Goal: Task Accomplishment & Management: Complete application form

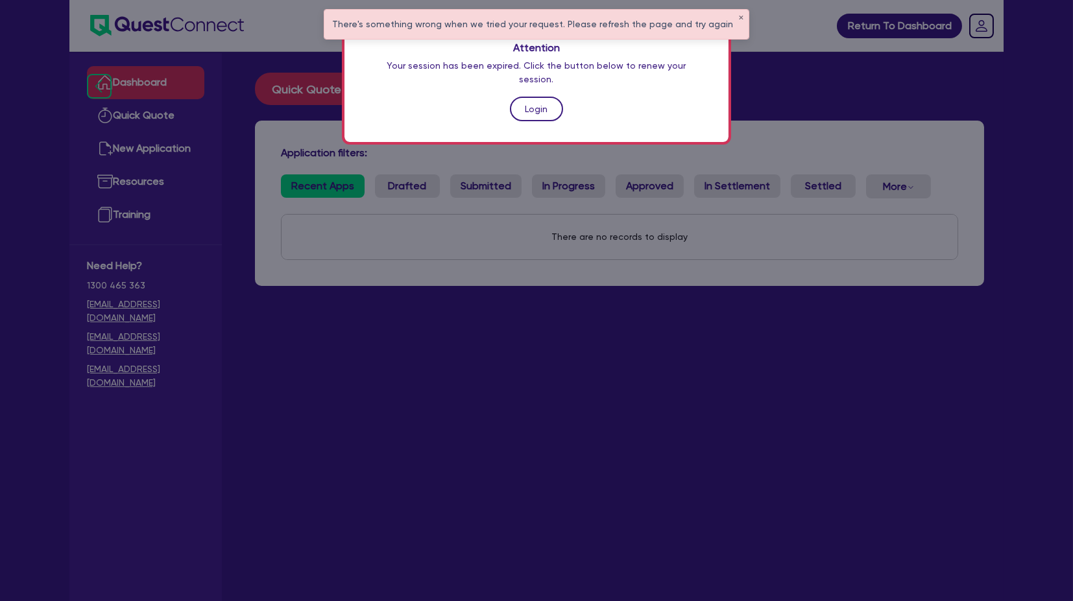
click at [540, 102] on link "Login" at bounding box center [536, 109] width 53 height 25
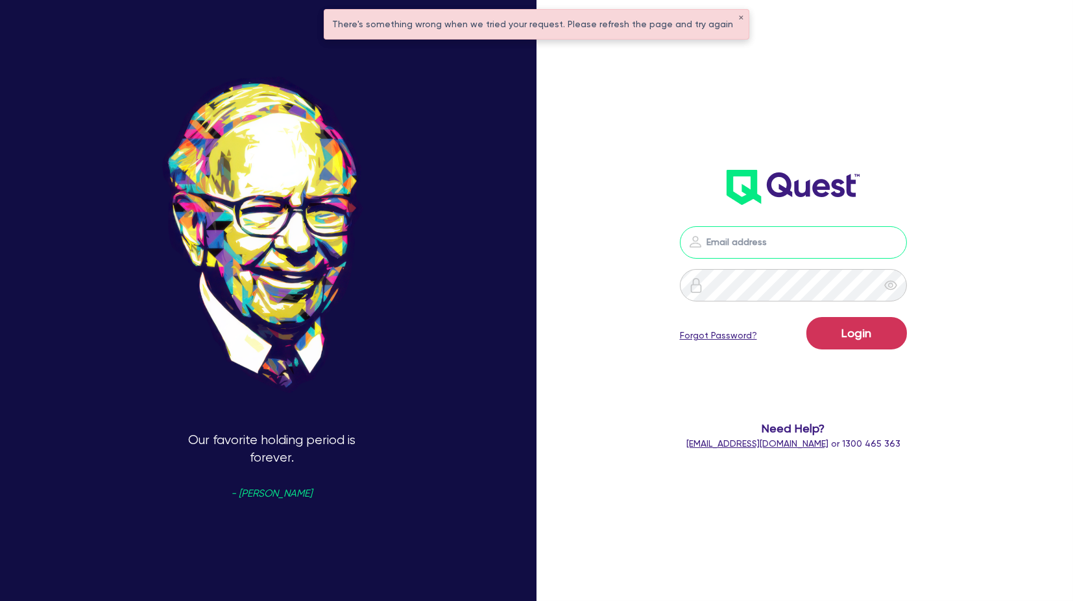
click at [752, 235] on input "email" at bounding box center [793, 242] width 227 height 32
type input "[PERSON_NAME][EMAIL_ADDRESS][PERSON_NAME][DOMAIN_NAME]"
click at [867, 333] on button "Login" at bounding box center [856, 333] width 101 height 32
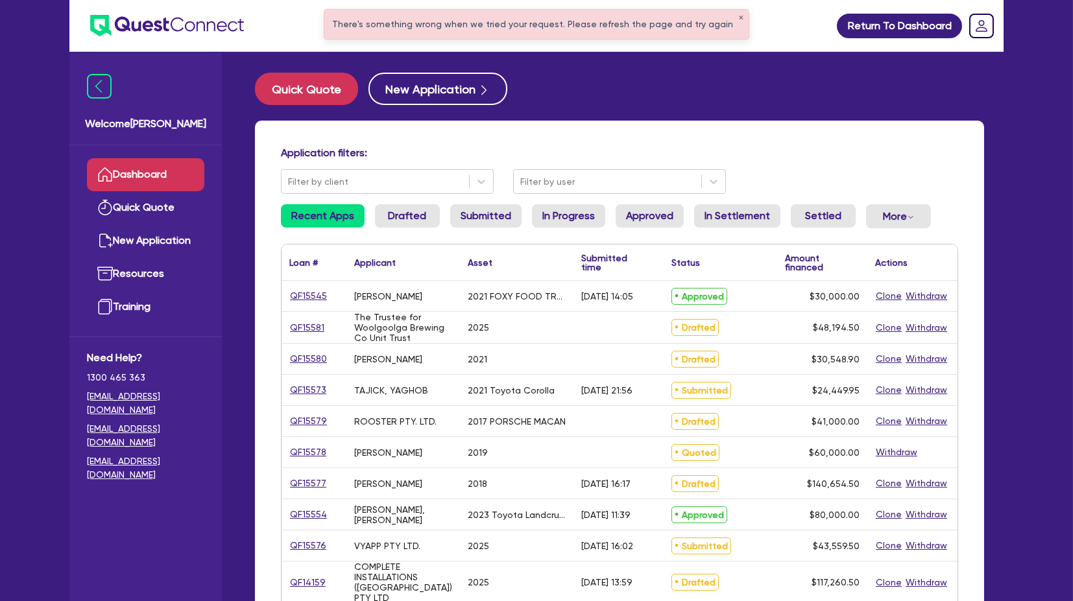
click at [390, 25] on div "There's something wrong when we tried your request. Please refresh the page and…" at bounding box center [536, 24] width 424 height 29
drag, startPoint x: 591, startPoint y: 84, endPoint x: 611, endPoint y: 75, distance: 22.9
click at [593, 84] on div "Quick Quote New Application" at bounding box center [619, 89] width 729 height 32
click at [733, 15] on div "There's something wrong when we tried your request. Please refresh the page and…" at bounding box center [536, 24] width 424 height 29
click at [738, 18] on button "✕" at bounding box center [740, 18] width 5 height 6
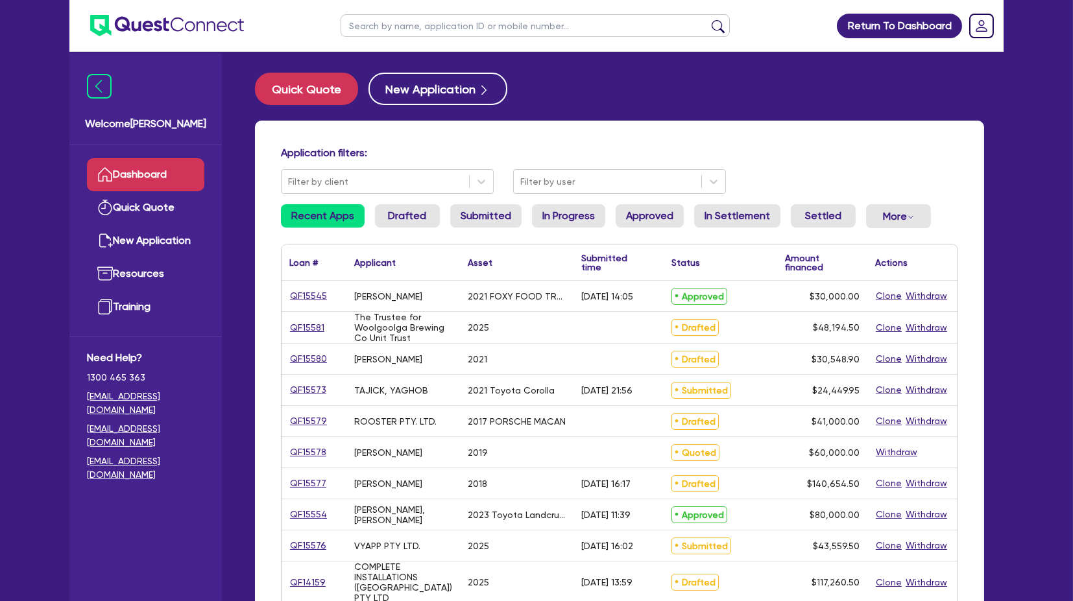
click at [544, 24] on input "text" at bounding box center [534, 25] width 389 height 23
type input "P&P"
click at [707, 19] on button "submit" at bounding box center [717, 28] width 21 height 18
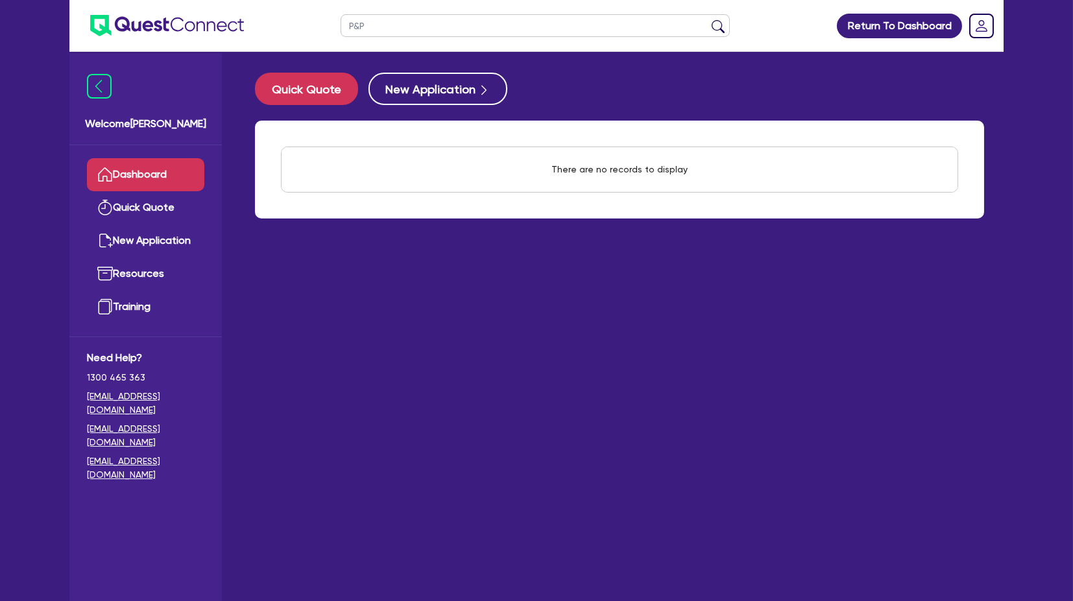
drag, startPoint x: 520, startPoint y: 438, endPoint x: 528, endPoint y: 442, distance: 8.7
click at [519, 438] on main "Quick Quote New Application There are no records to display Withdraw applicatio…" at bounding box center [619, 336] width 768 height 569
click at [135, 196] on link "Quick Quote" at bounding box center [145, 207] width 117 height 33
select select "Other"
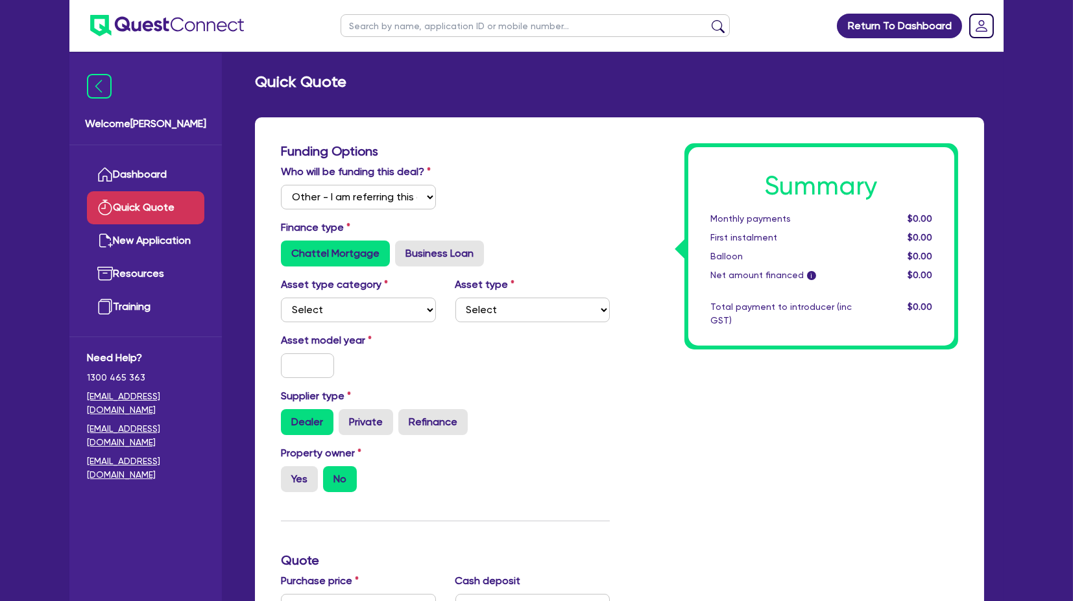
click at [390, 30] on input "text" at bounding box center [534, 25] width 389 height 23
type input "p&P"
click button "submit" at bounding box center [717, 28] width 21 height 18
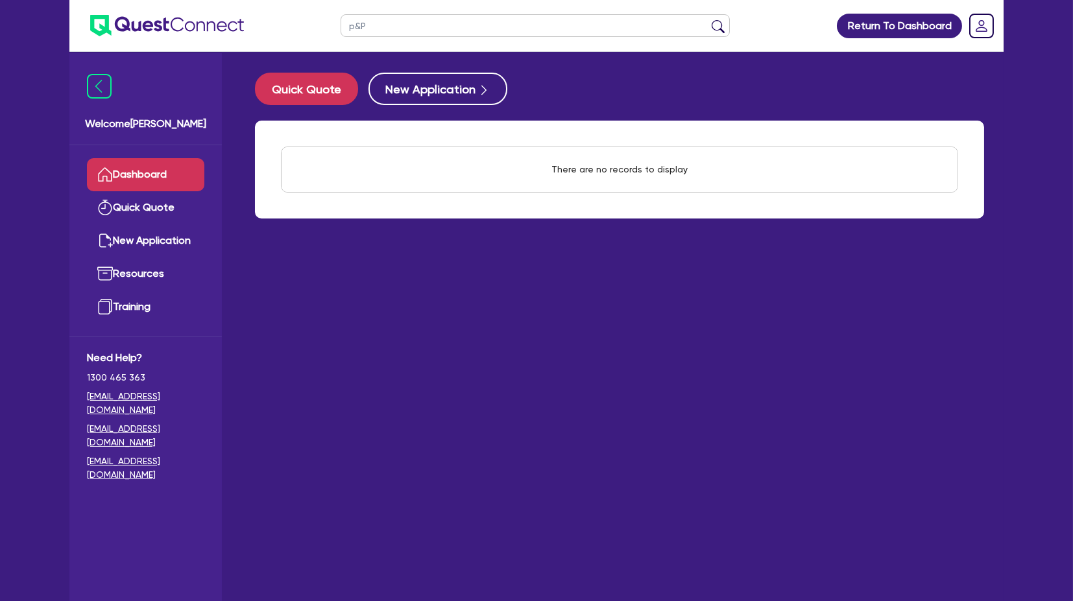
drag, startPoint x: 452, startPoint y: 403, endPoint x: 452, endPoint y: 388, distance: 14.9
click at [452, 401] on main "Quick Quote New Application There are no records to display Withdraw applicatio…" at bounding box center [619, 336] width 768 height 569
click at [396, 32] on input "p&P" at bounding box center [534, 25] width 389 height 23
type input "p"
type input "p &"
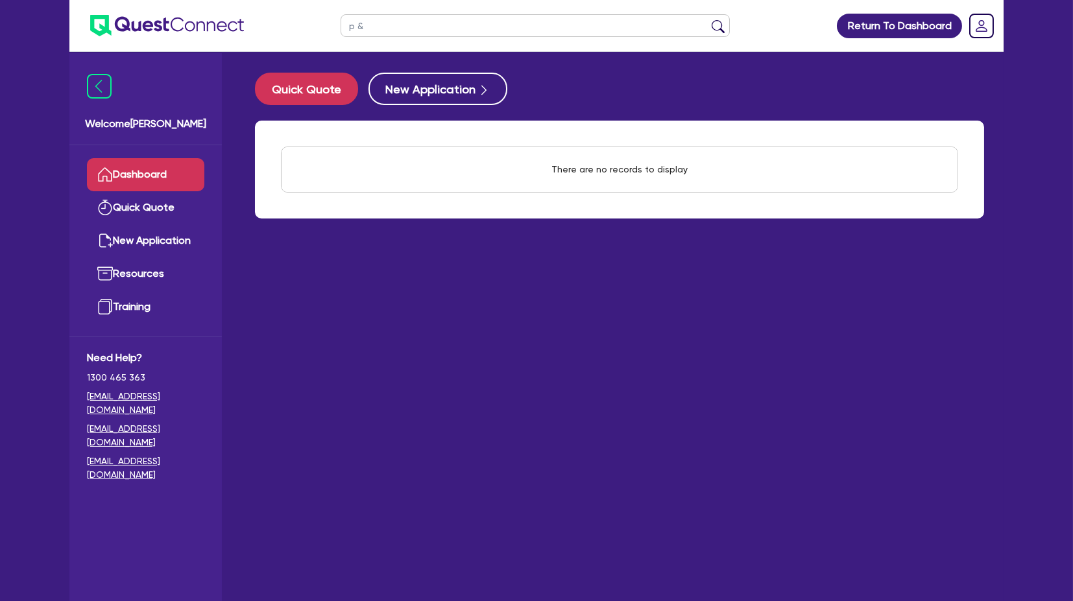
click at [707, 19] on button "submit" at bounding box center [717, 28] width 21 height 18
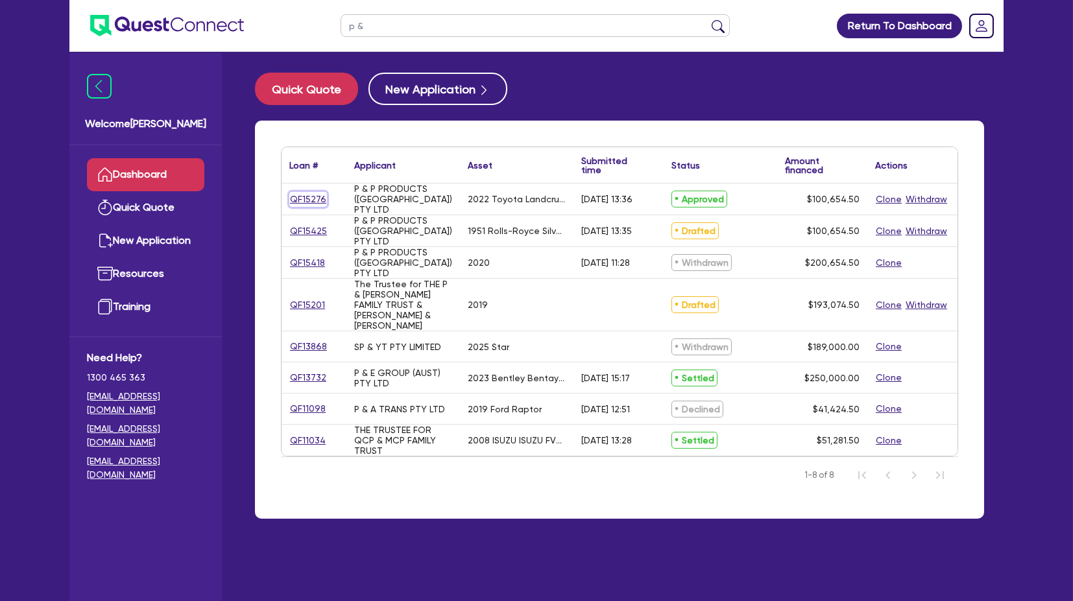
click at [304, 194] on link "QF15276" at bounding box center [308, 199] width 38 height 15
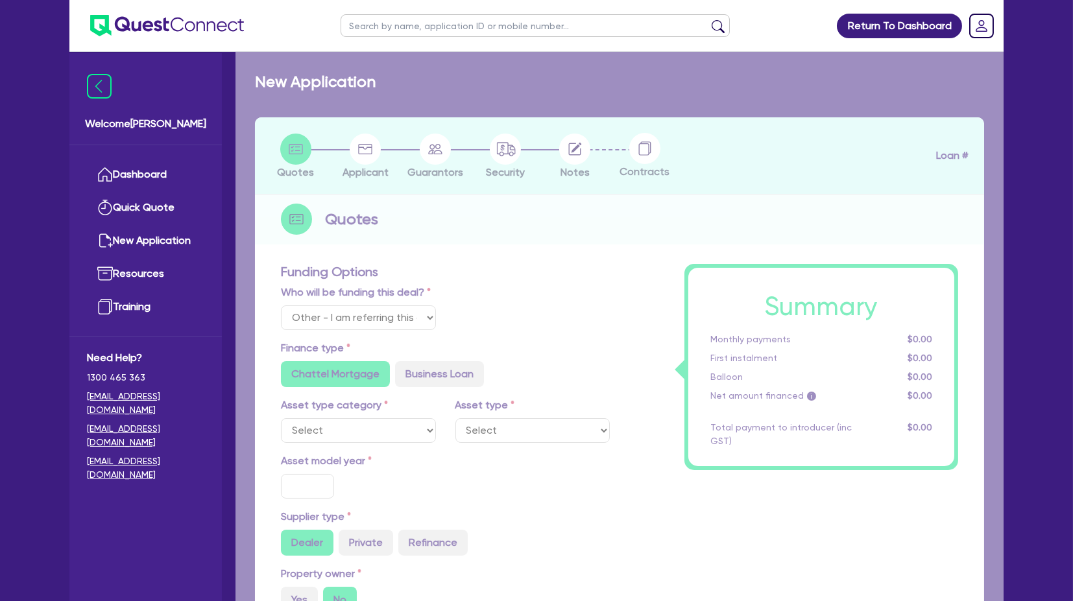
select select "Quest Finance - Own Book"
select select "CARS_AND_LIGHT_TRUCKS"
type input "2022"
radio input "false"
radio input "true"
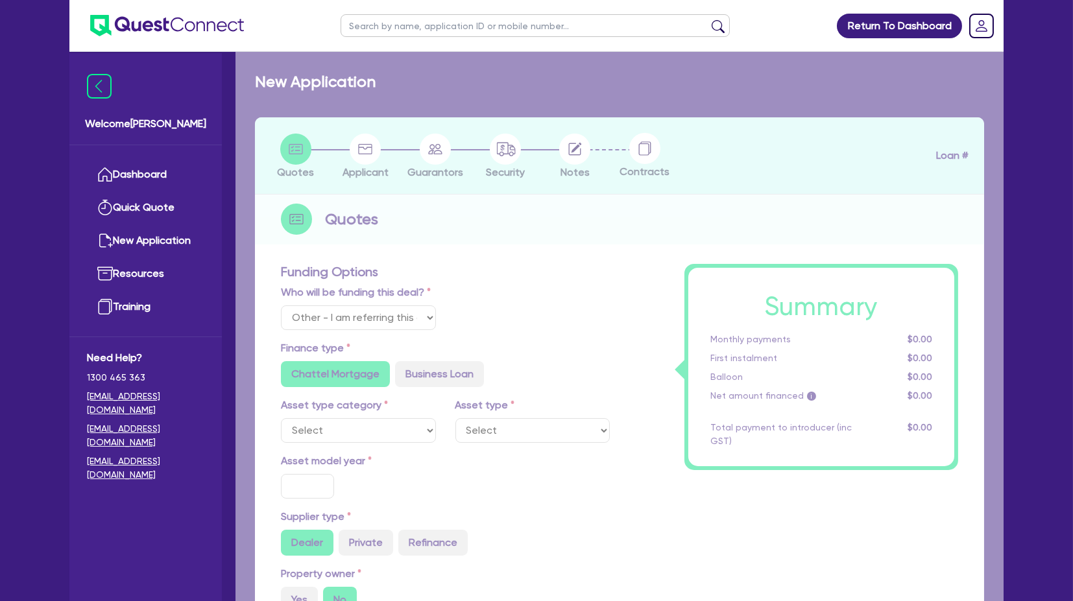
radio input "true"
type input "100,000"
type input "6"
type input "6,039.27"
radio input "true"
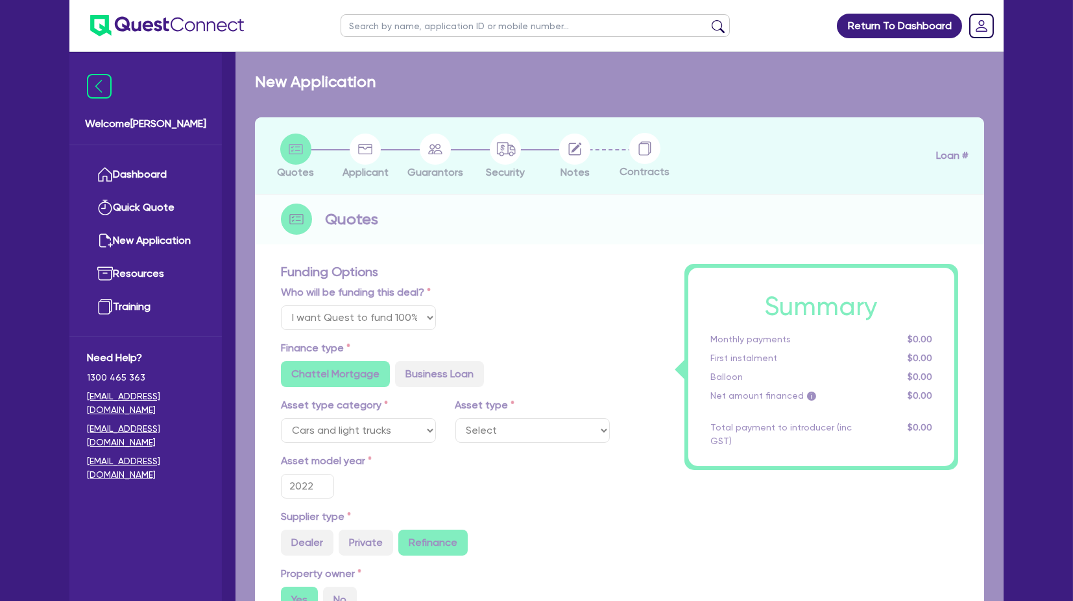
type input "17.95"
radio input "false"
radio input "true"
select select "PASSENGER_VEHICLES"
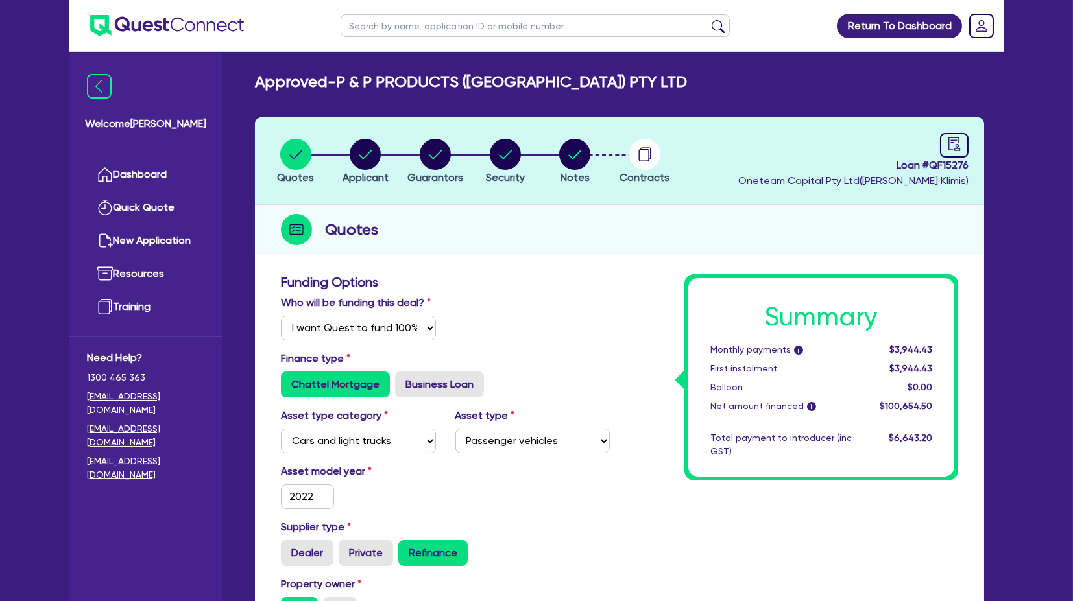
click at [567, 135] on header "Quotes Applicant [GEOGRAPHIC_DATA] Security Notes Contracts Loan # QF15276 Onet…" at bounding box center [619, 161] width 729 height 88
click at [578, 154] on circle "button" at bounding box center [574, 154] width 31 height 31
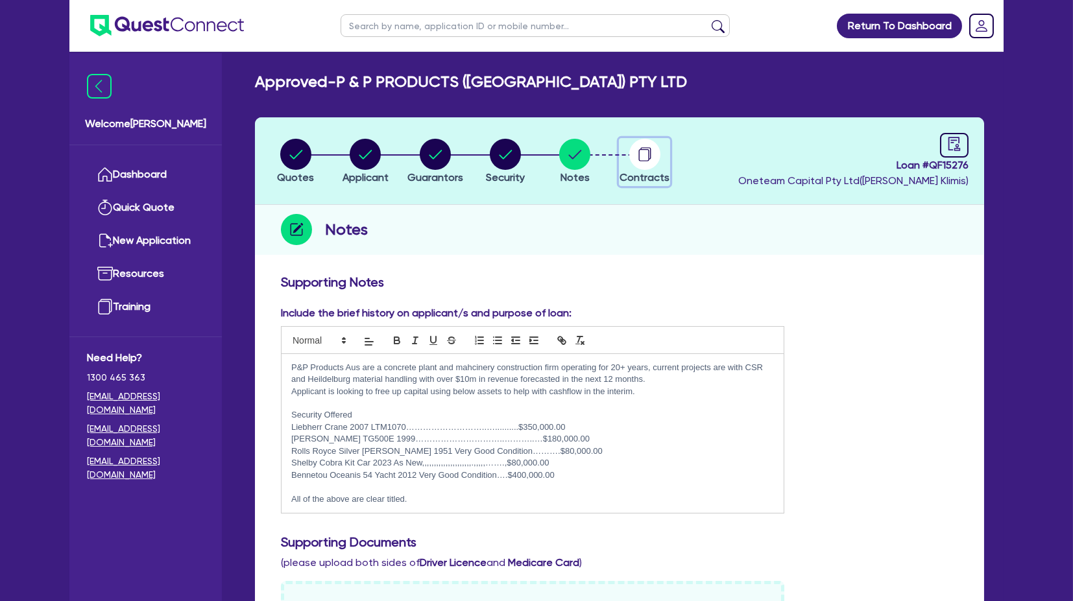
click at [648, 158] on icon "button" at bounding box center [643, 155] width 10 height 12
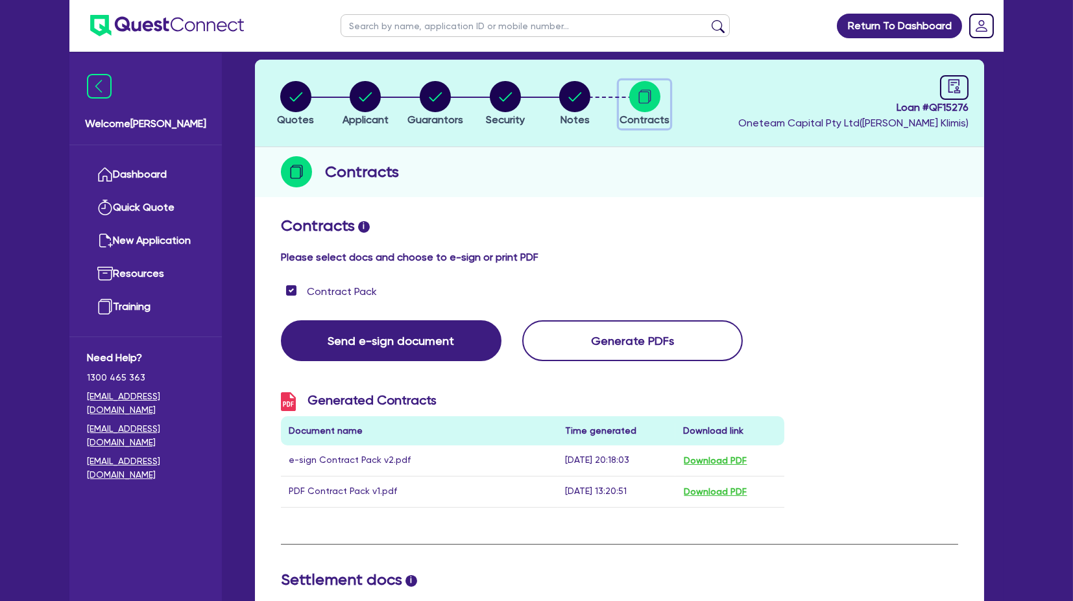
scroll to position [144, 0]
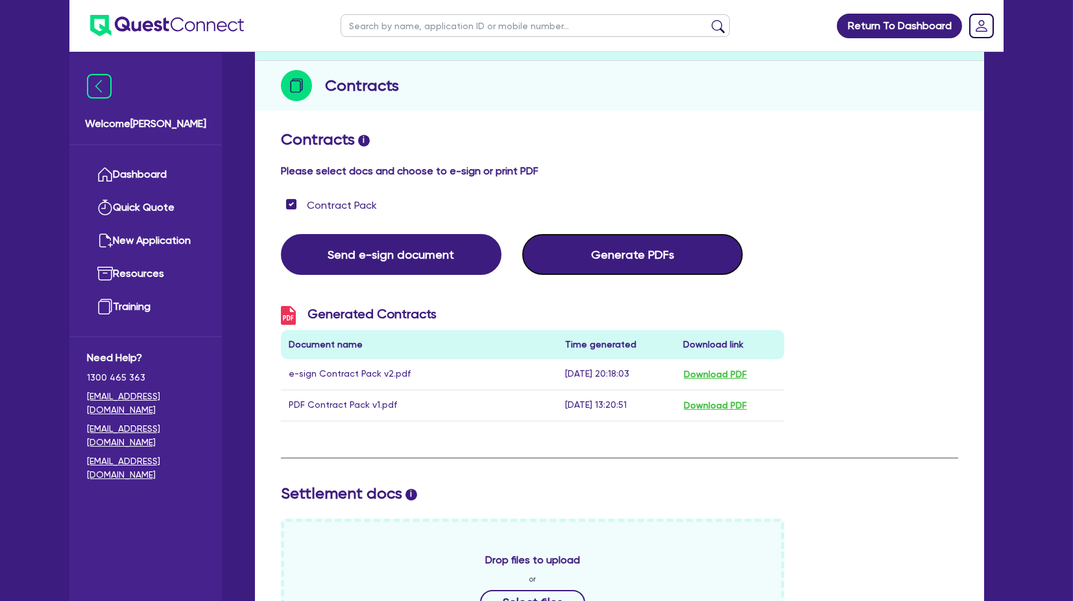
click at [630, 258] on button "Generate PDFs" at bounding box center [632, 254] width 220 height 41
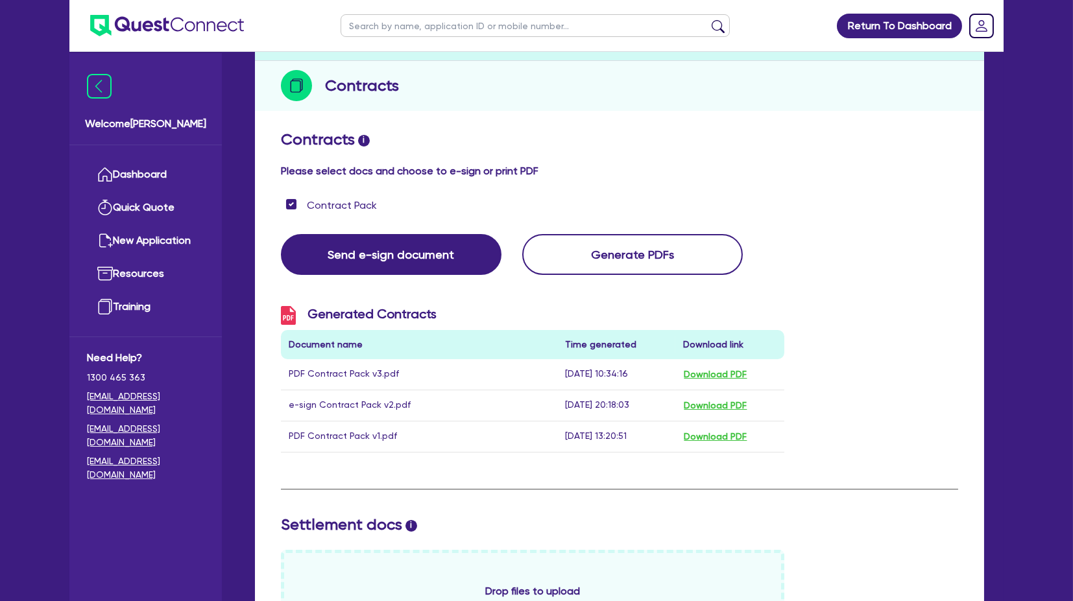
scroll to position [0, 0]
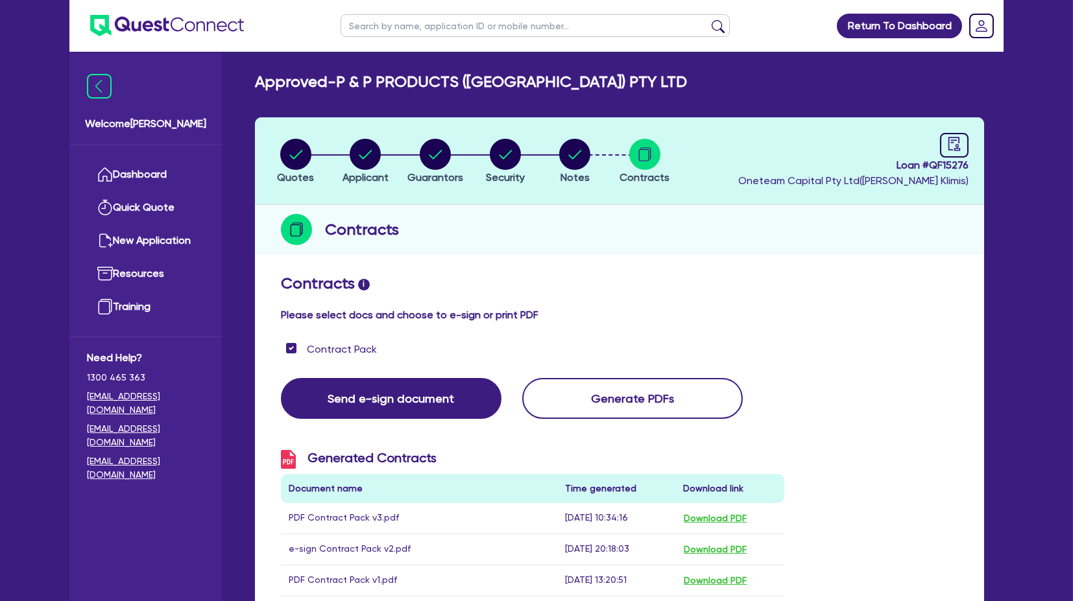
click at [554, 150] on li "Notes" at bounding box center [575, 160] width 70 height 45
click at [571, 161] on circle "button" at bounding box center [574, 154] width 31 height 31
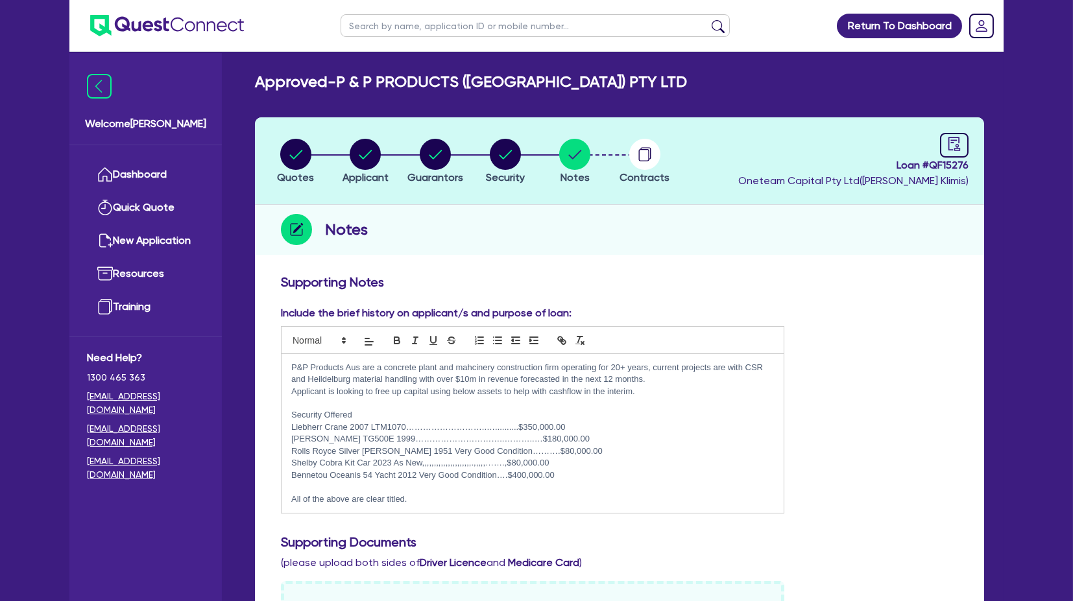
click at [499, 141] on header "Quotes Applicant [GEOGRAPHIC_DATA] Security Notes Contracts Loan # QF15276 Onet…" at bounding box center [619, 161] width 729 height 88
click at [504, 149] on circle "button" at bounding box center [505, 154] width 31 height 31
select select "CARS_AND_LIGHT_TRUCKS"
select select "PASSENGER_VEHICLES"
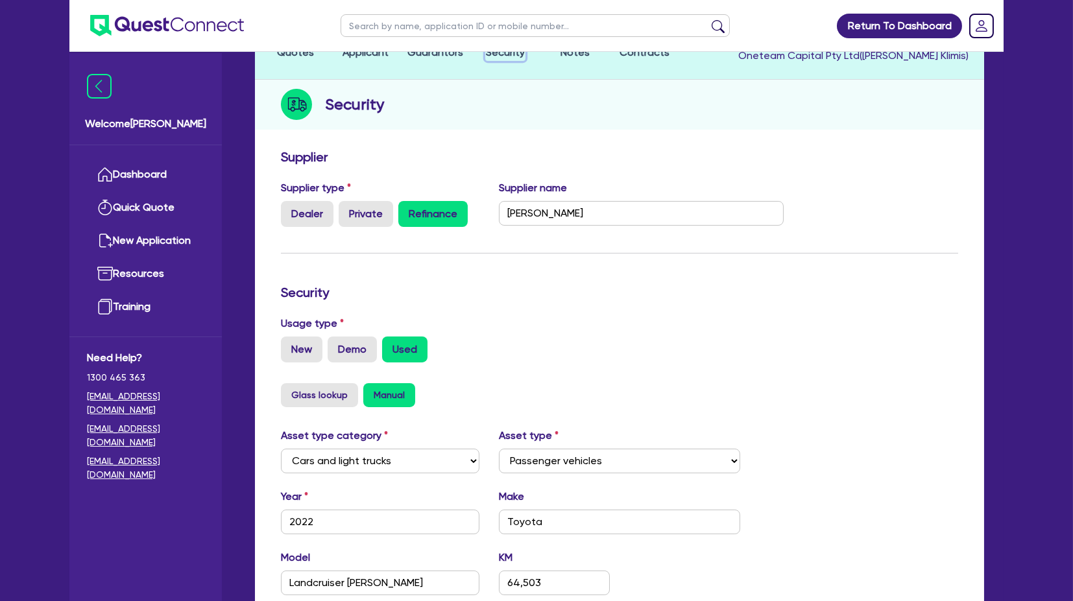
scroll to position [396, 0]
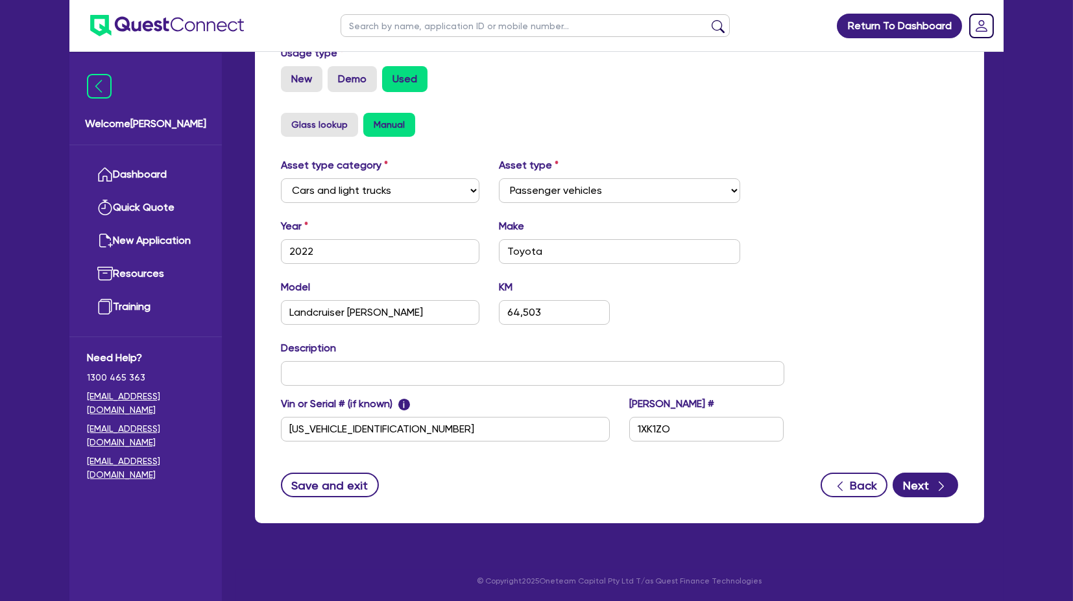
click at [943, 143] on div "Glass lookup Manual" at bounding box center [619, 130] width 696 height 34
drag, startPoint x: 927, startPoint y: 140, endPoint x: 828, endPoint y: 180, distance: 106.4
click at [927, 141] on div "Glass lookup Manual" at bounding box center [619, 130] width 696 height 34
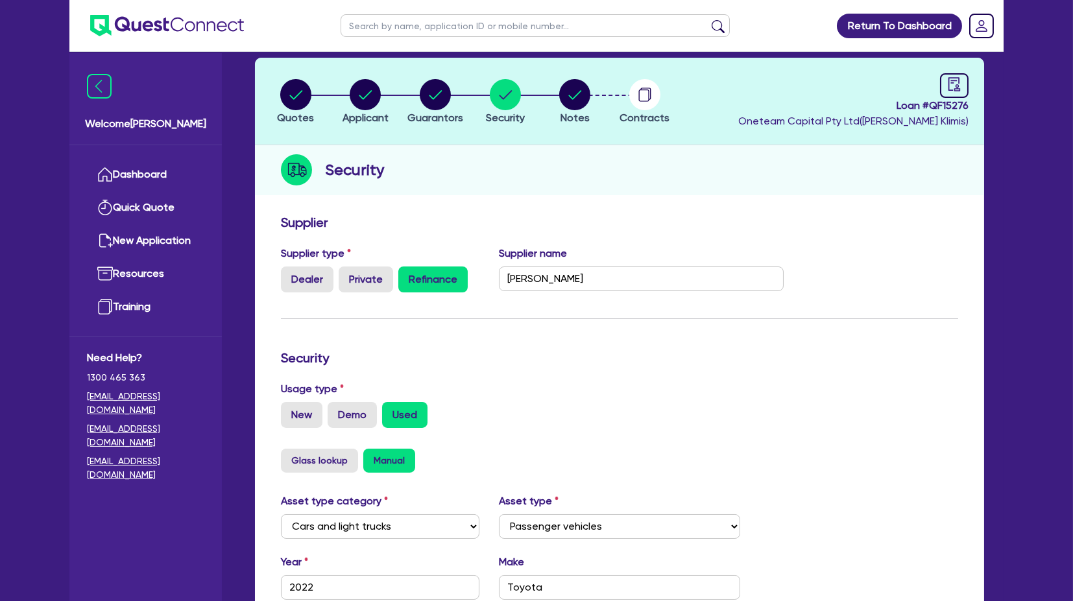
scroll to position [0, 0]
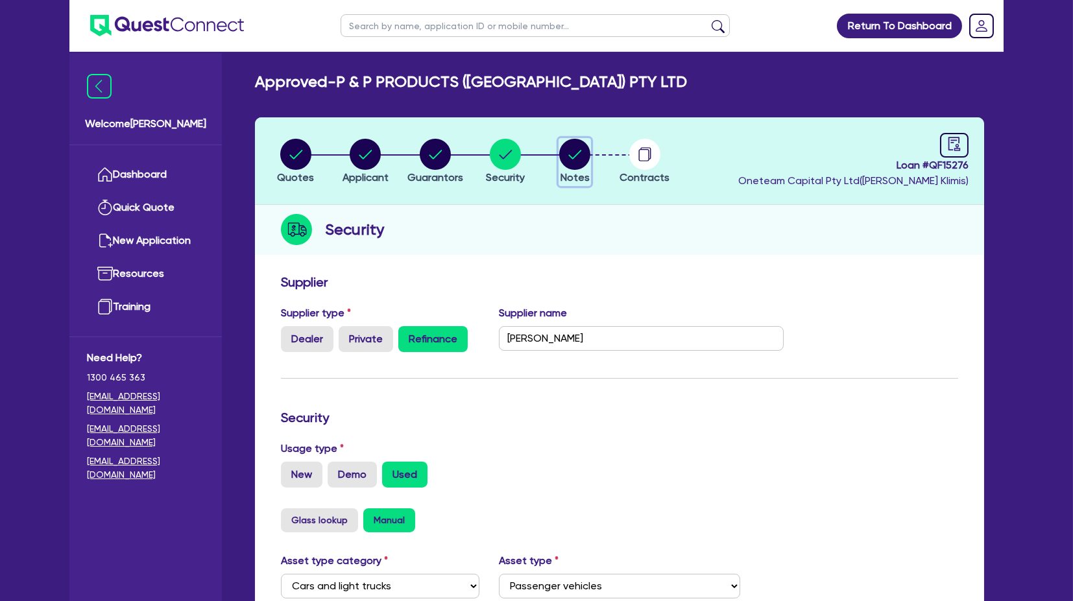
click at [580, 156] on circle "button" at bounding box center [574, 154] width 31 height 31
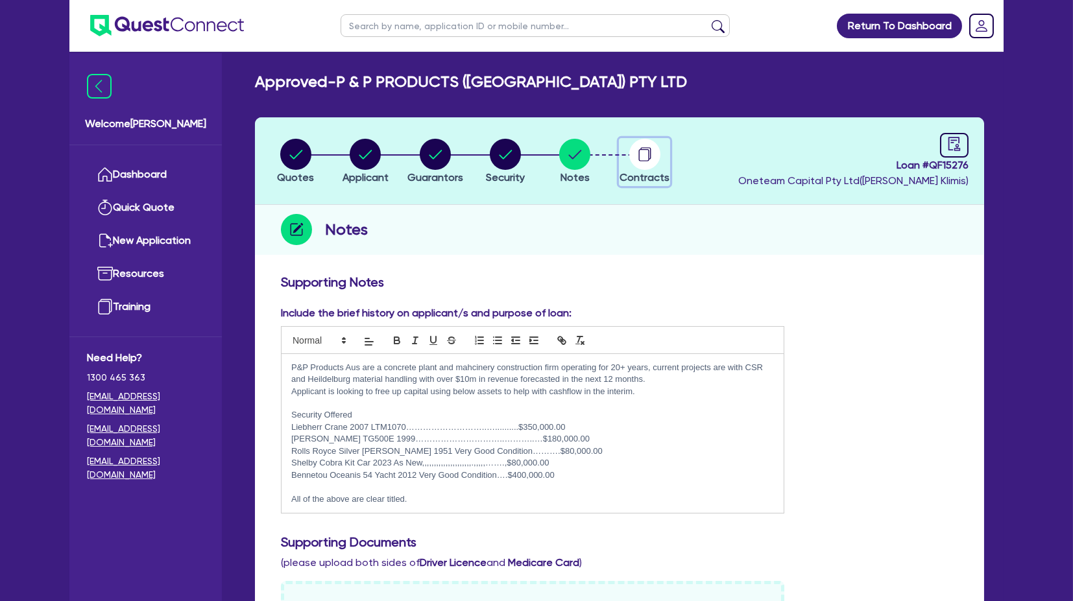
click at [642, 155] on circle "button" at bounding box center [644, 154] width 31 height 31
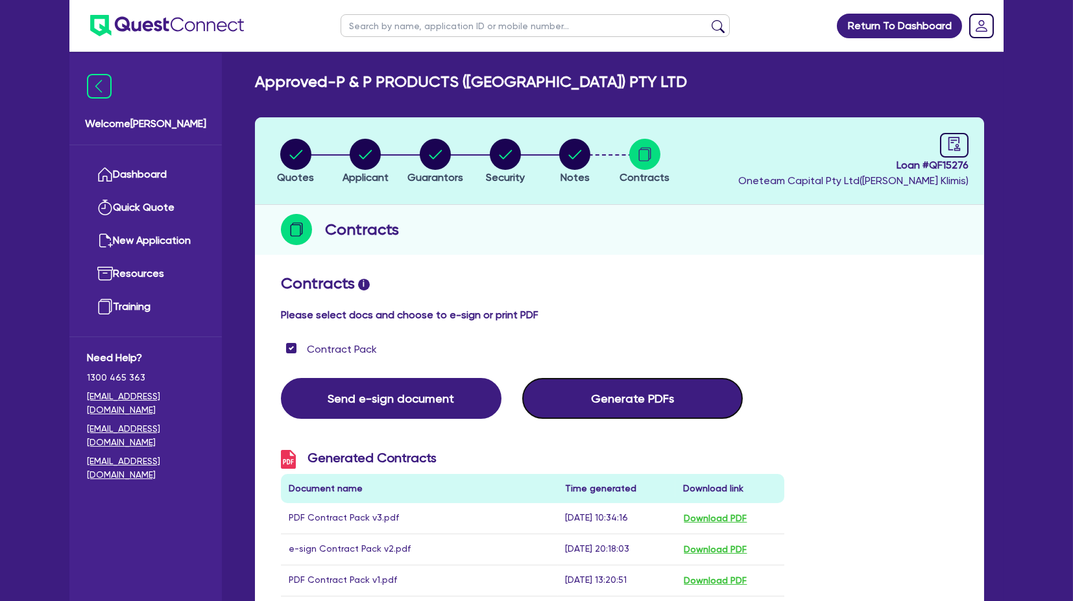
click at [617, 397] on button "Generate PDFs" at bounding box center [632, 398] width 220 height 41
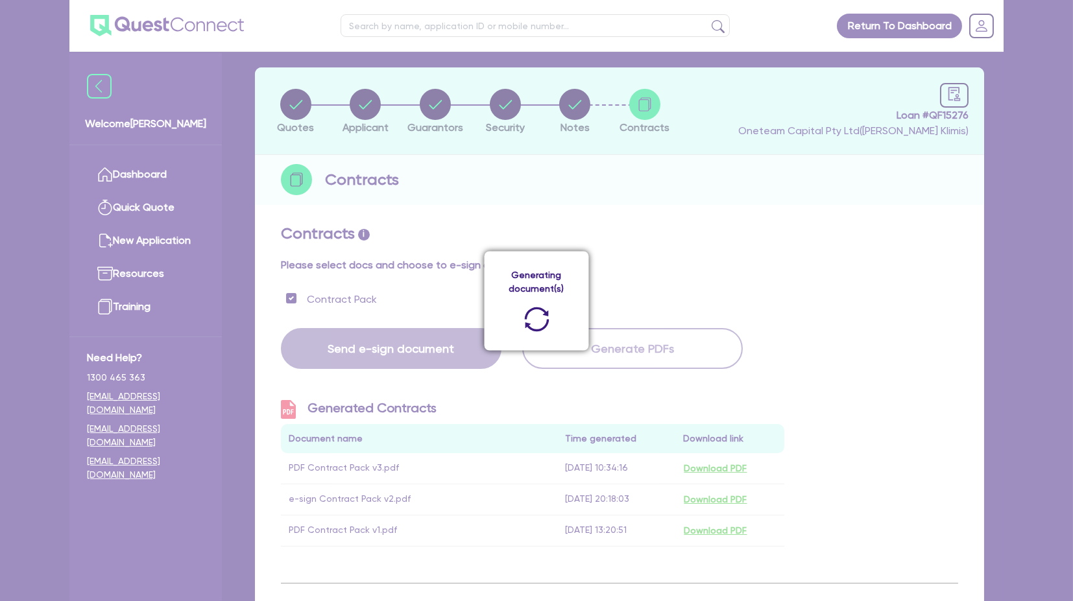
scroll to position [144, 0]
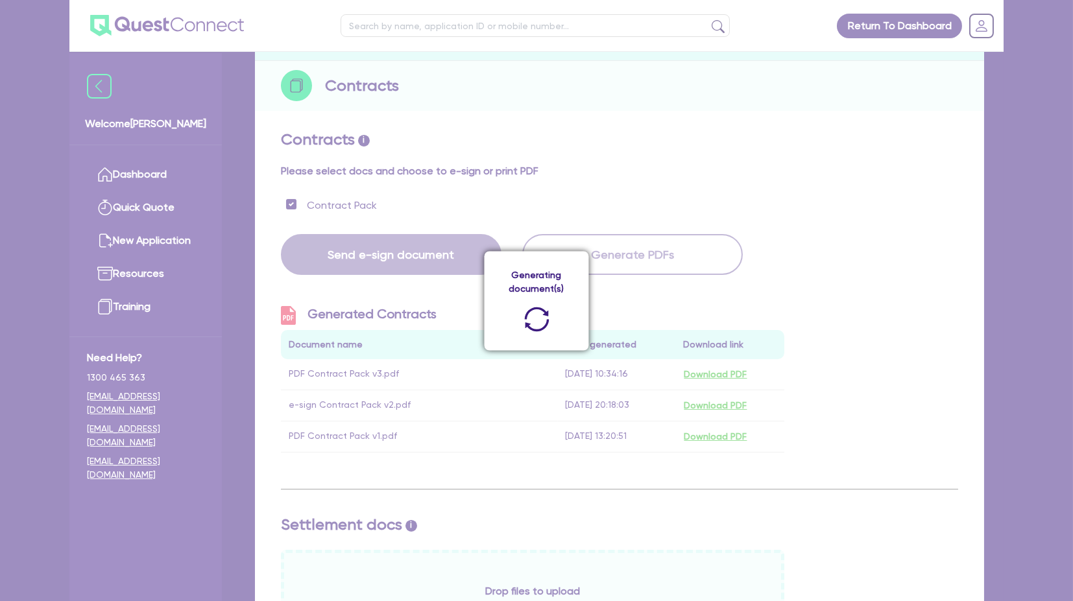
click at [733, 191] on div "Generating document(s)" at bounding box center [536, 300] width 1073 height 601
click at [546, 280] on div "Generating document(s)" at bounding box center [536, 300] width 104 height 99
click at [541, 307] on icon "sync" at bounding box center [536, 319] width 30 height 30
drag, startPoint x: 555, startPoint y: 308, endPoint x: 739, endPoint y: 312, distance: 184.2
click at [565, 307] on div "Generating document(s)" at bounding box center [536, 300] width 104 height 99
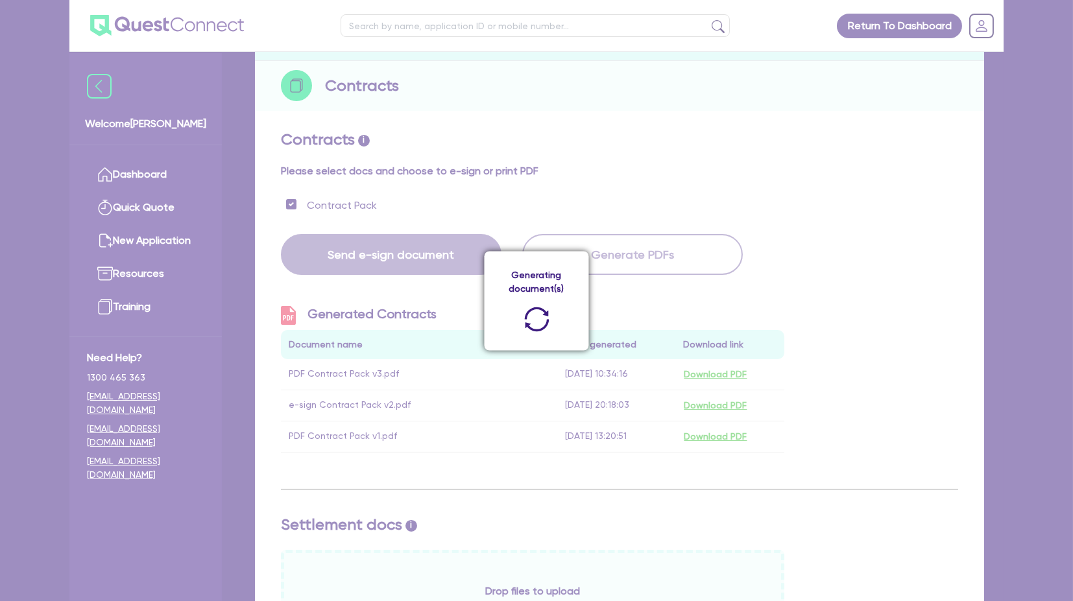
click at [843, 304] on div "Generating document(s)" at bounding box center [536, 300] width 1073 height 601
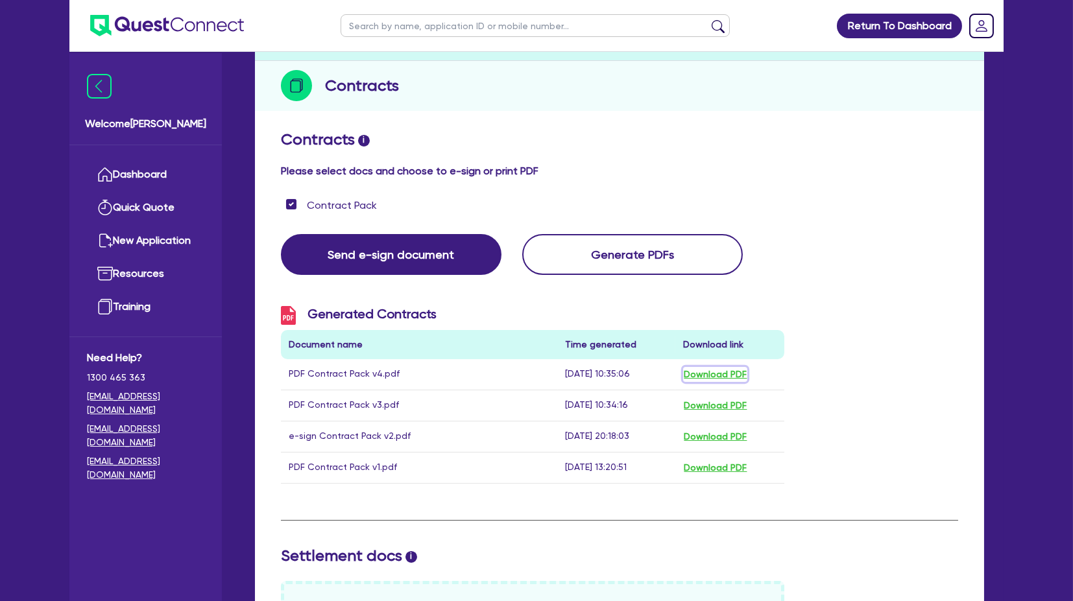
click at [716, 374] on button "Download PDF" at bounding box center [715, 374] width 64 height 15
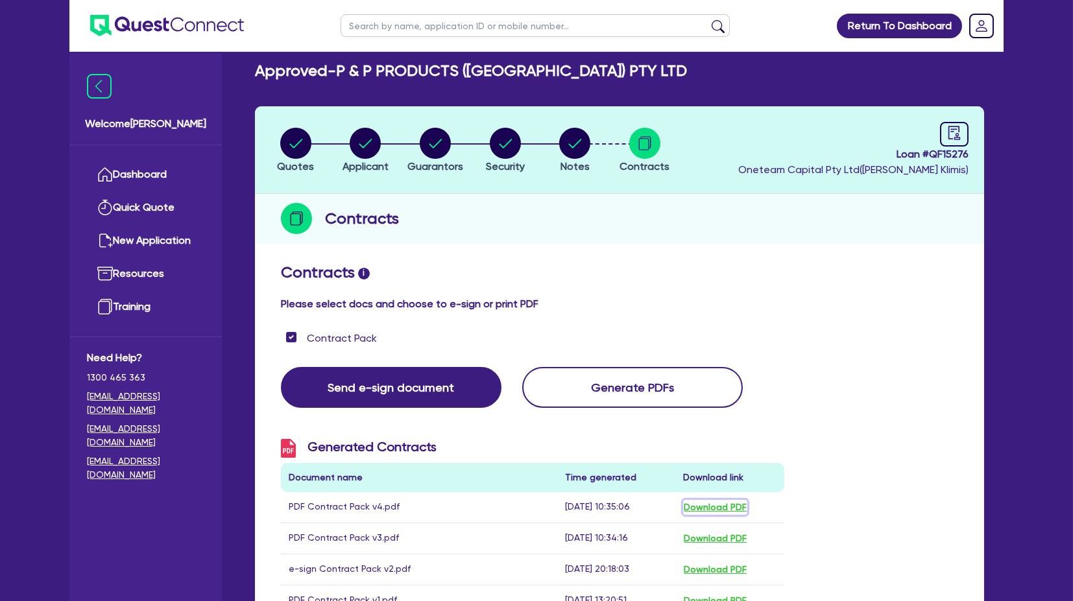
scroll to position [0, 0]
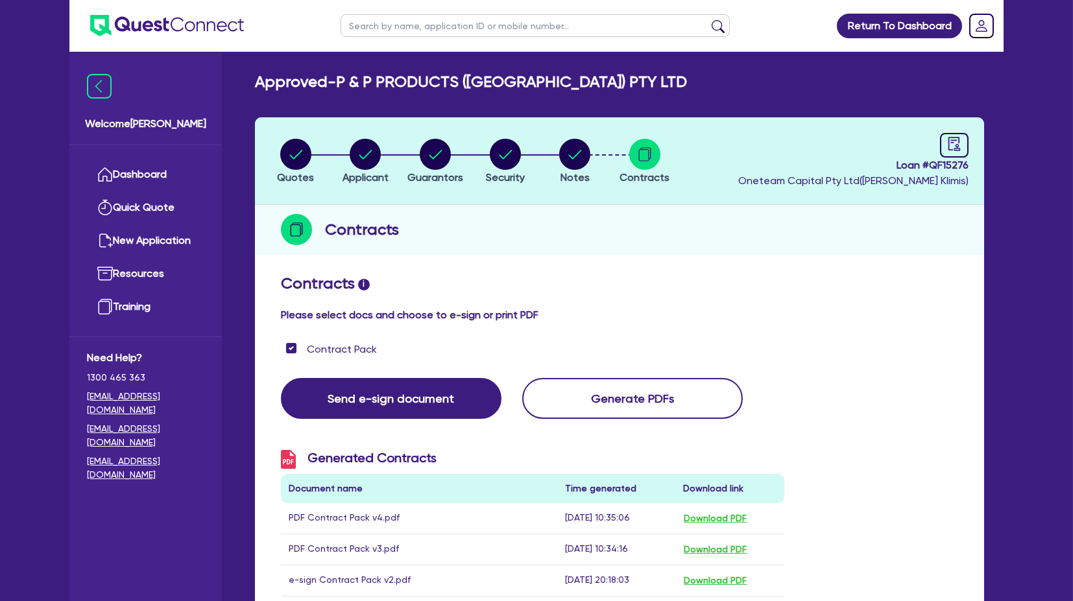
click at [134, 27] on img at bounding box center [167, 25] width 154 height 21
